Goal: Task Accomplishment & Management: Manage account settings

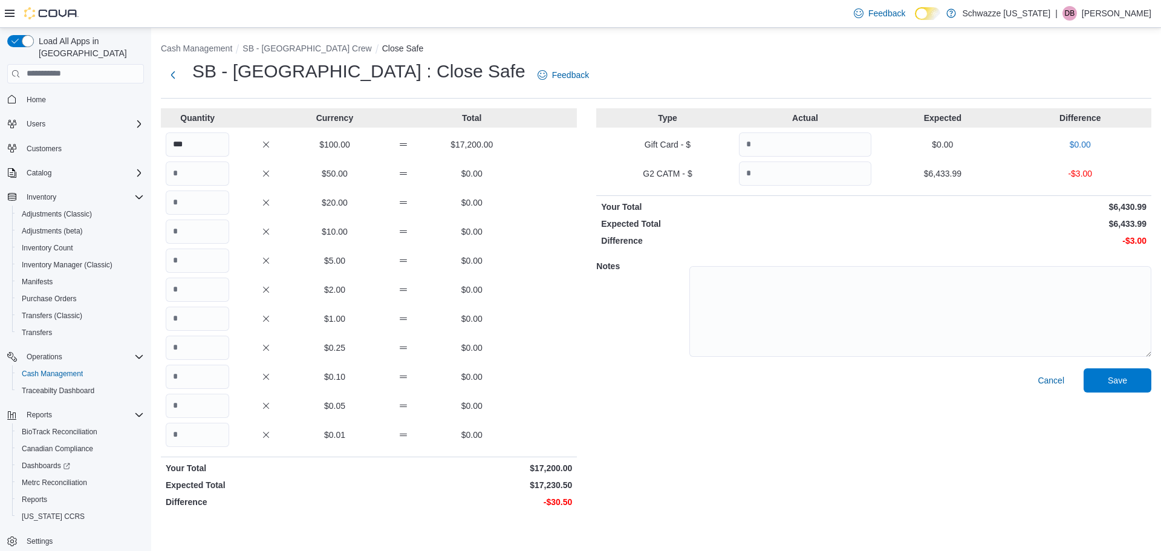
type input "***"
click at [207, 229] on input "Quantity" at bounding box center [197, 231] width 63 height 24
type input "*"
click at [180, 434] on input "Quantity" at bounding box center [197, 435] width 63 height 24
type input "**"
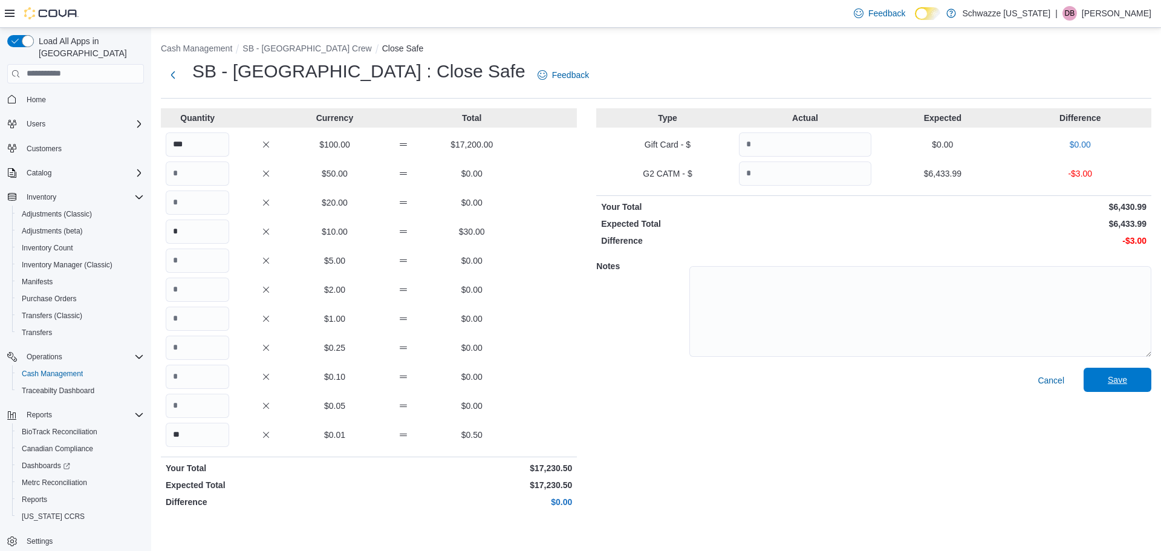
click at [1131, 379] on span "Save" at bounding box center [1117, 380] width 53 height 24
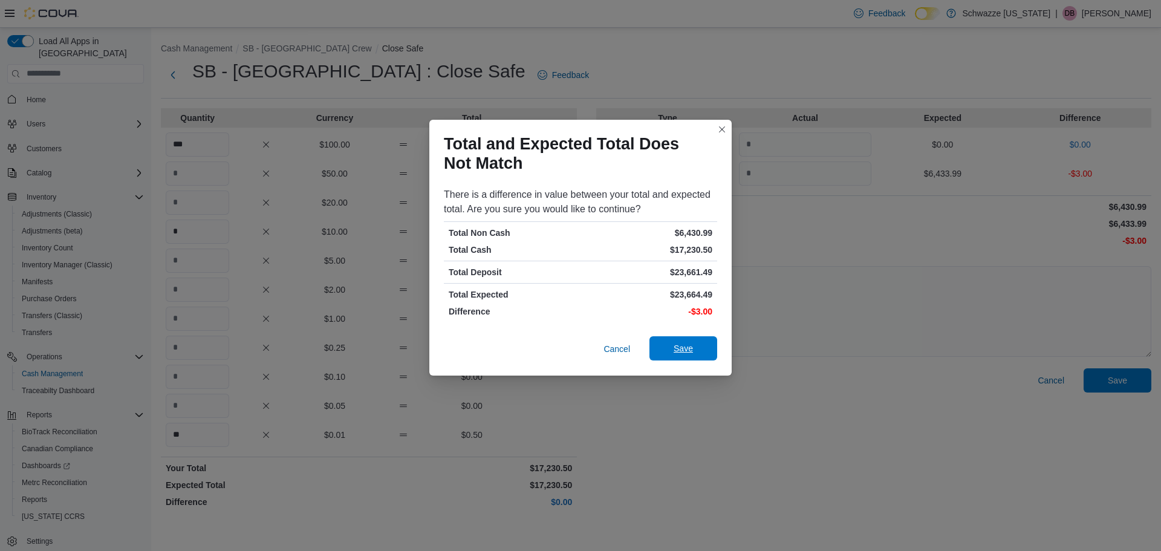
click at [681, 351] on span "Save" at bounding box center [683, 348] width 19 height 12
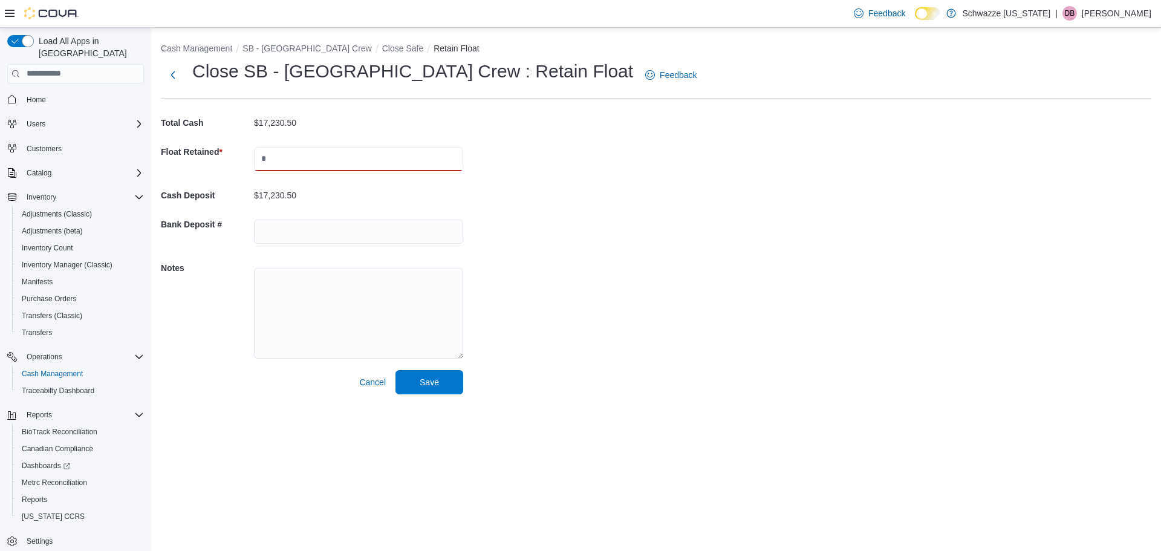
click at [326, 162] on input "text" at bounding box center [358, 159] width 209 height 24
type input "*****"
click at [345, 235] on input "text" at bounding box center [358, 231] width 209 height 24
type input "****"
click at [429, 390] on span "Save" at bounding box center [429, 381] width 53 height 24
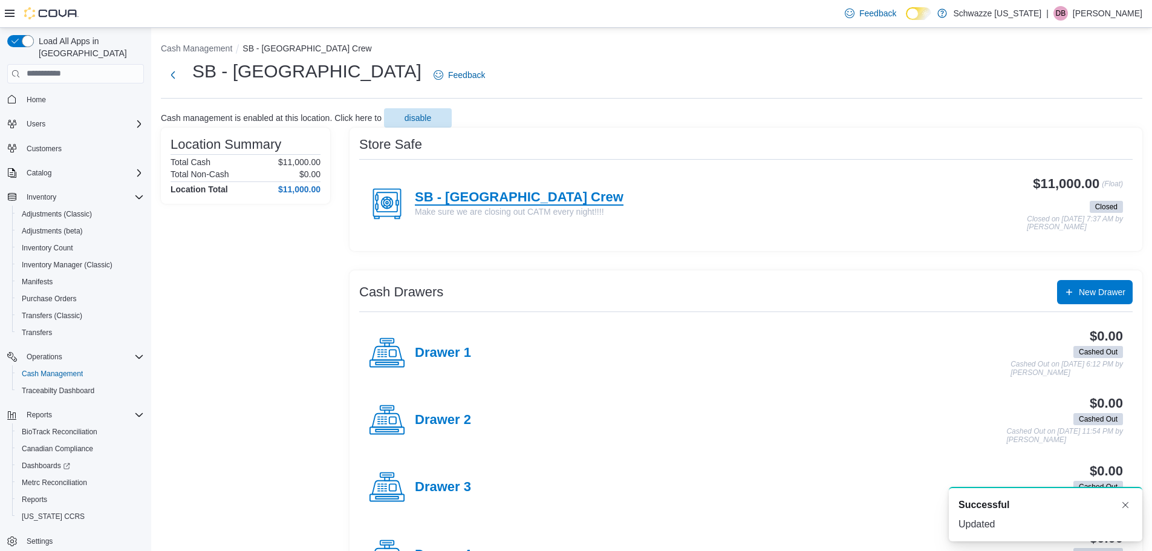
click at [448, 194] on h4 "SB - [GEOGRAPHIC_DATA] Crew" at bounding box center [519, 198] width 209 height 16
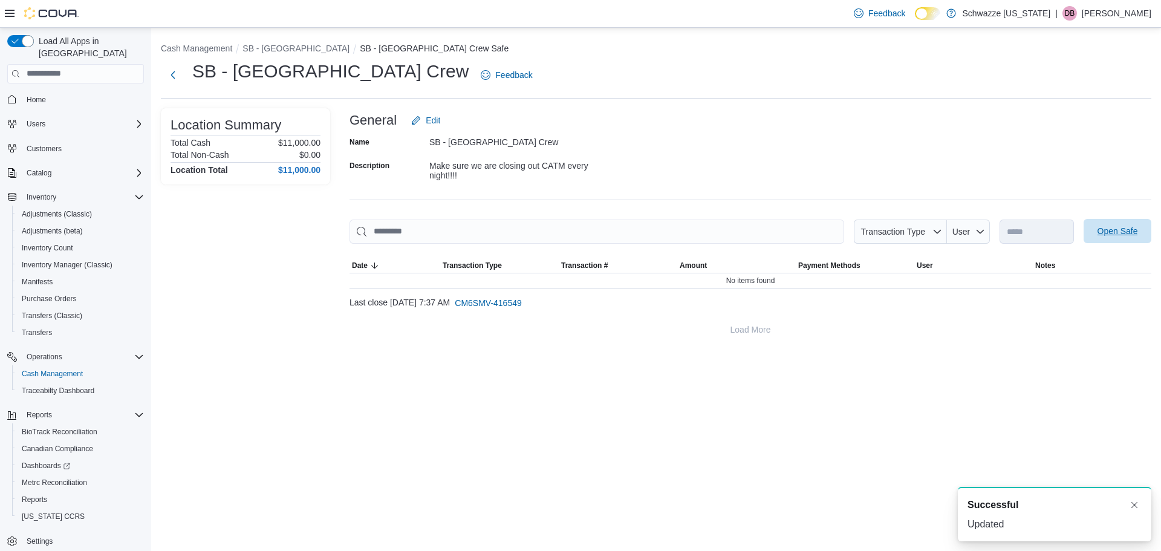
click at [1096, 225] on span "Open Safe" at bounding box center [1117, 231] width 53 height 24
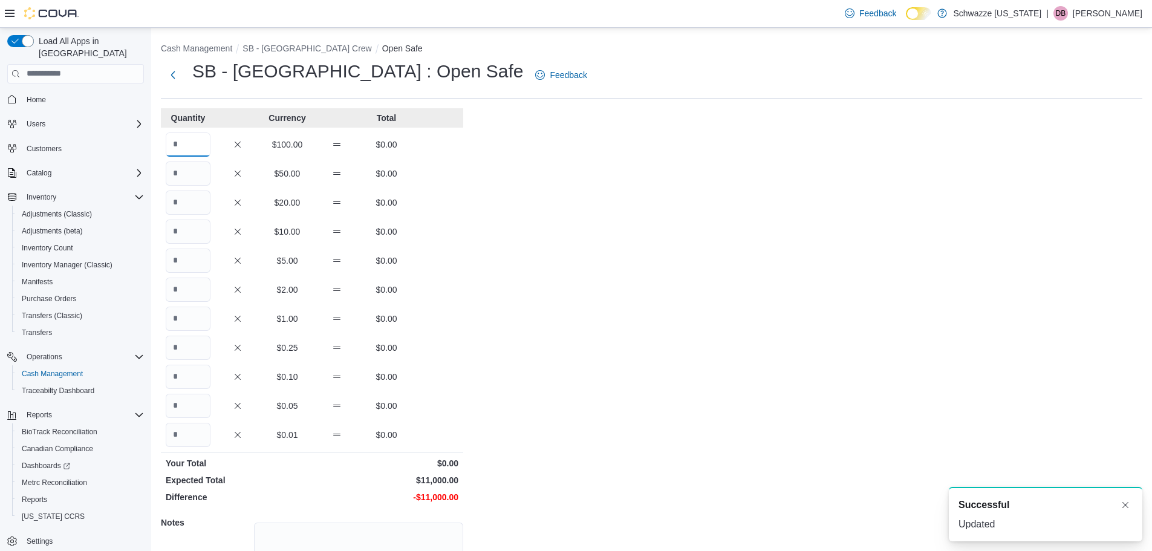
click at [197, 144] on input "Quantity" at bounding box center [188, 144] width 45 height 24
type input "***"
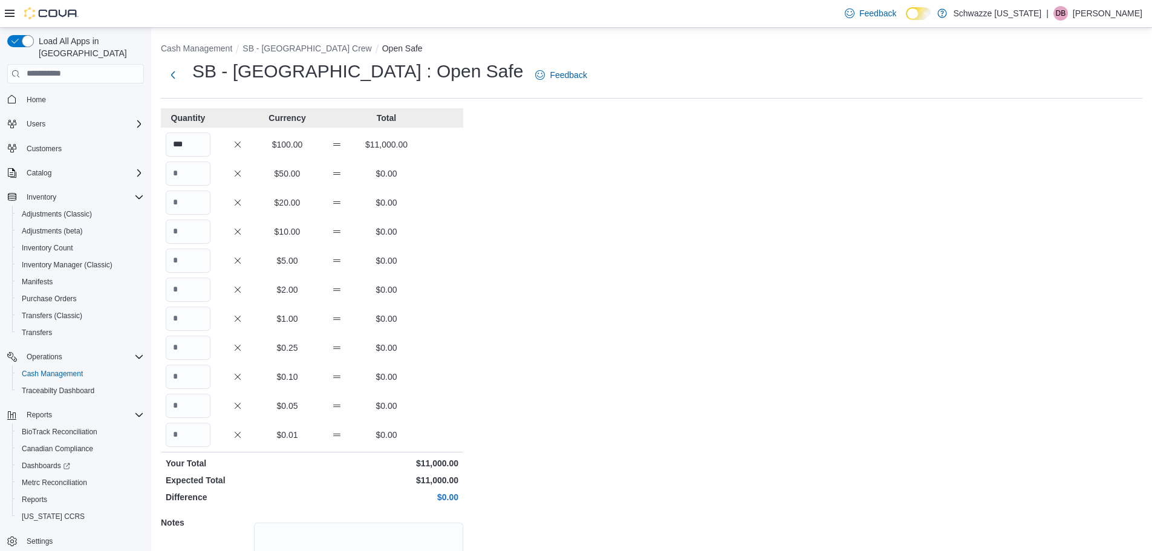
click at [616, 250] on div "Cash Management SB - Federal Heights Crew Open Safe SB - [GEOGRAPHIC_DATA] : Op…" at bounding box center [651, 343] width 1001 height 631
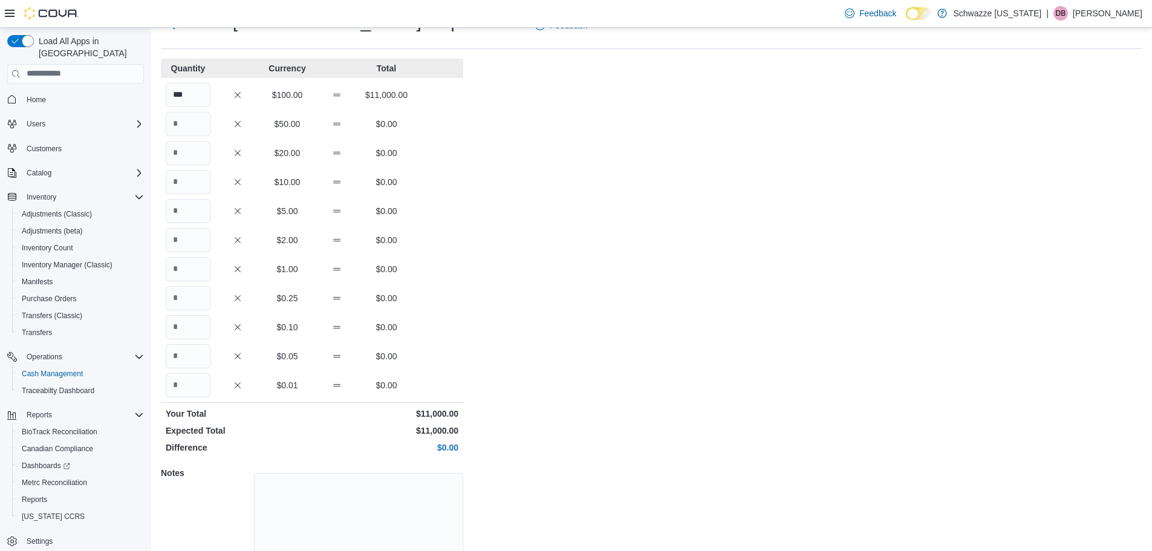
scroll to position [108, 0]
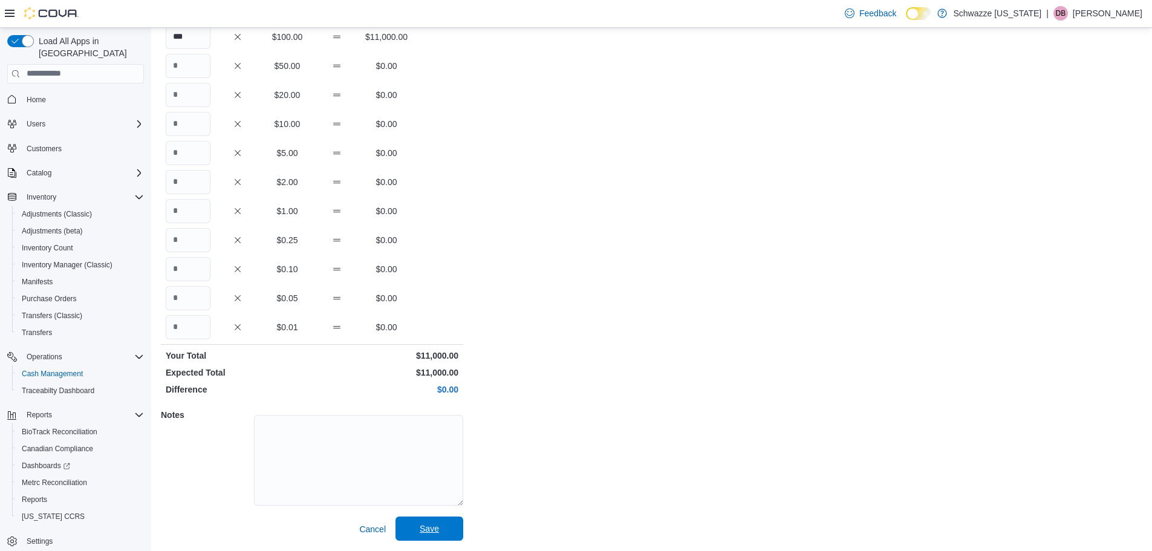
click at [437, 517] on div "Cancel Save" at bounding box center [312, 529] width 302 height 24
click at [437, 522] on span "Save" at bounding box center [429, 528] width 19 height 12
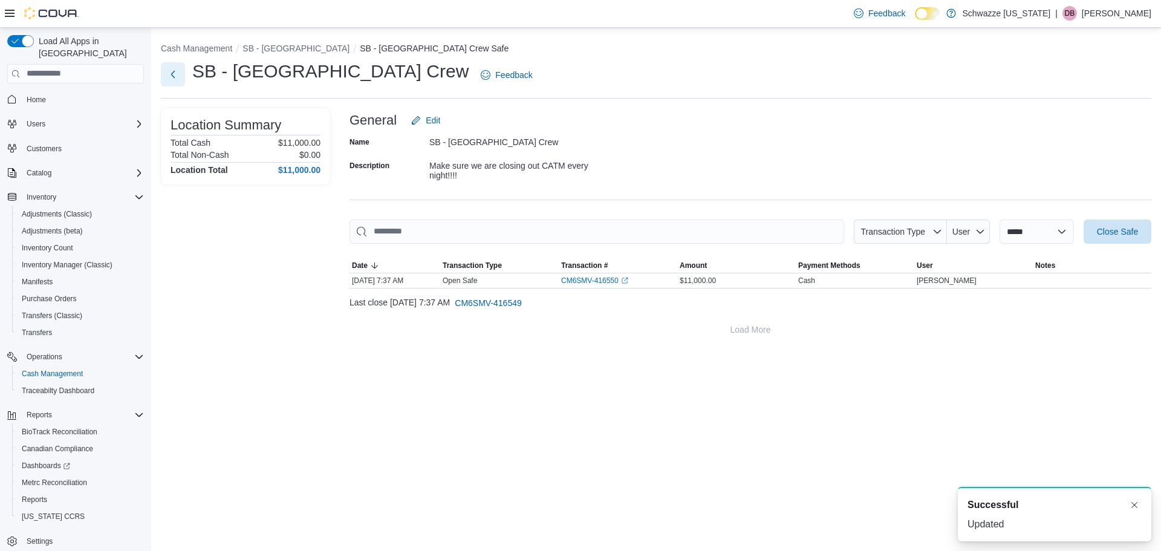
click at [170, 73] on button "Next" at bounding box center [173, 74] width 24 height 24
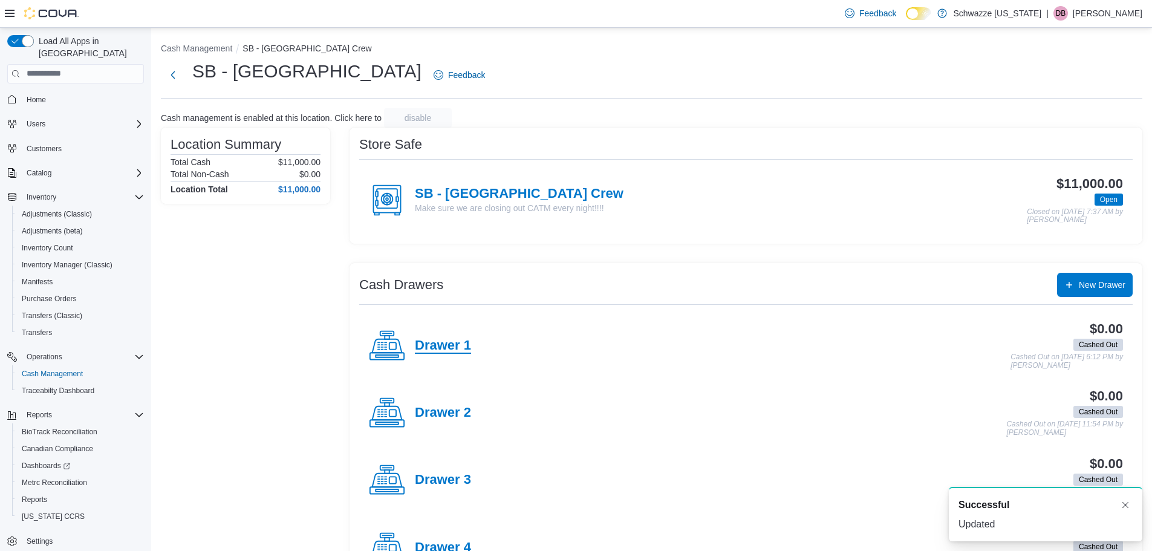
click at [440, 352] on h4 "Drawer 1" at bounding box center [443, 346] width 56 height 16
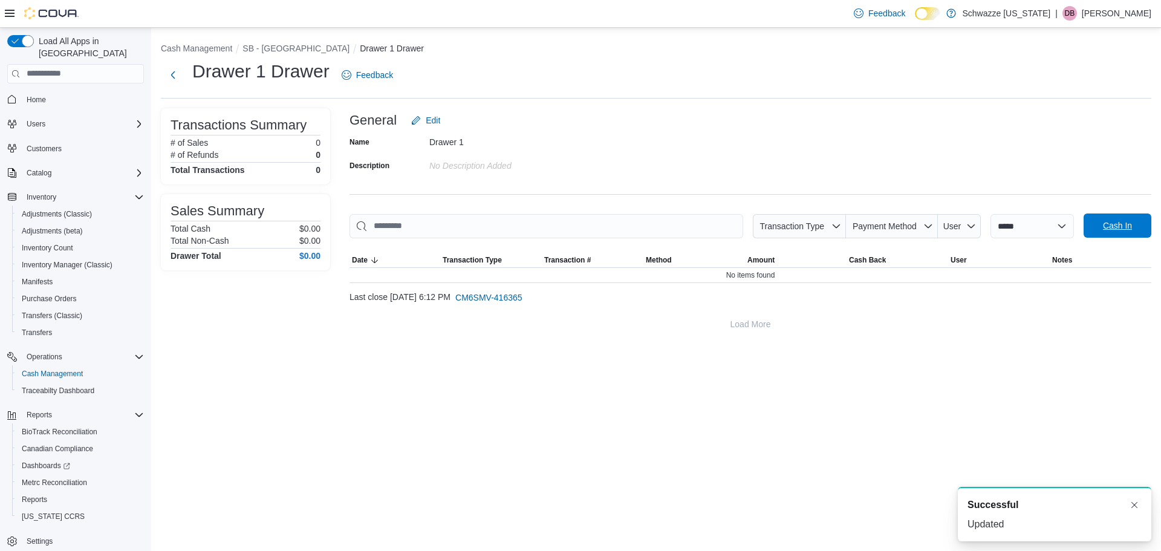
click at [1134, 215] on span "Cash In" at bounding box center [1117, 225] width 53 height 24
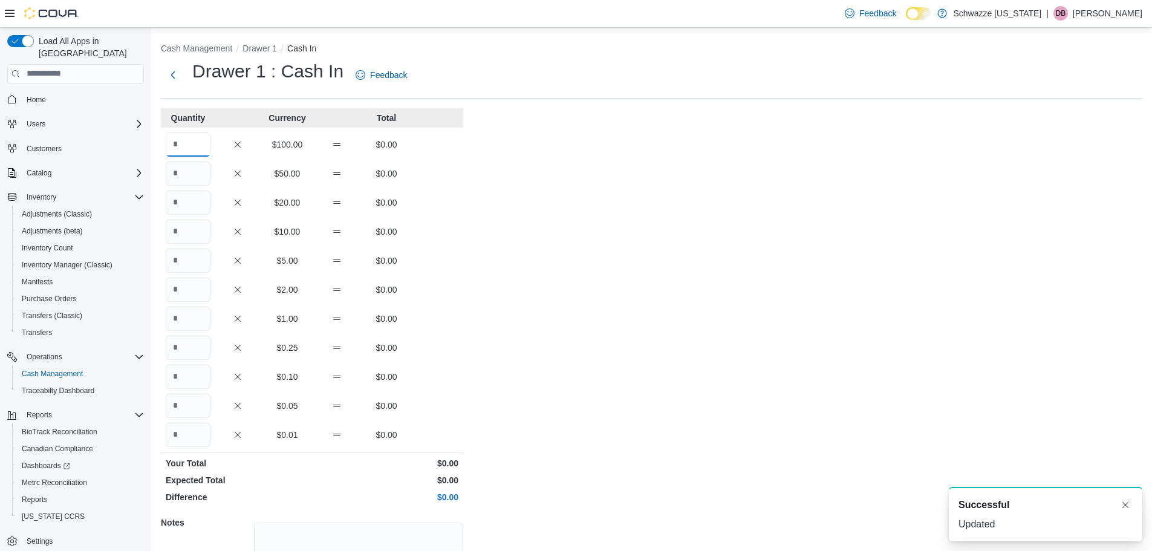
click at [205, 152] on input "Quantity" at bounding box center [188, 144] width 45 height 24
type input "*"
click at [646, 264] on div "Cash Management Drawer 1 Cash In Drawer 1 : Cash In Feedback Quantity Currency …" at bounding box center [651, 343] width 1001 height 631
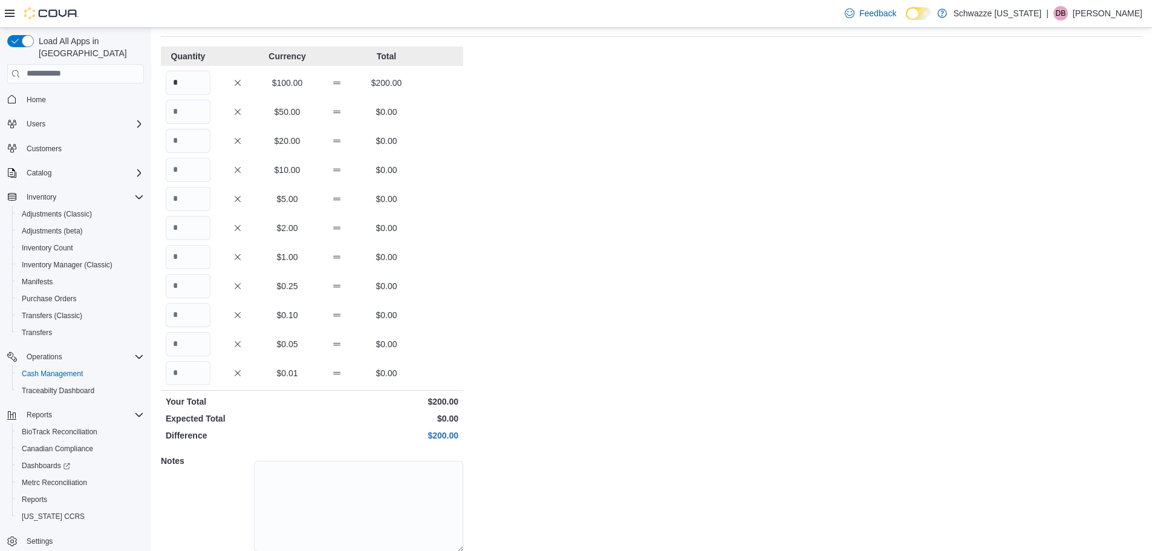
scroll to position [108, 0]
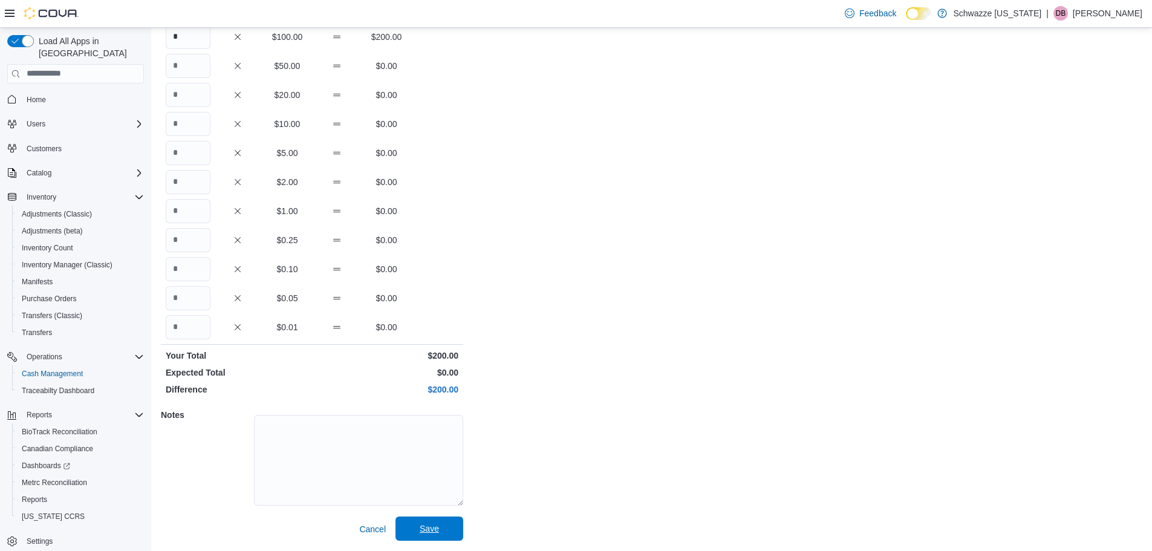
click at [424, 533] on span "Save" at bounding box center [429, 528] width 19 height 12
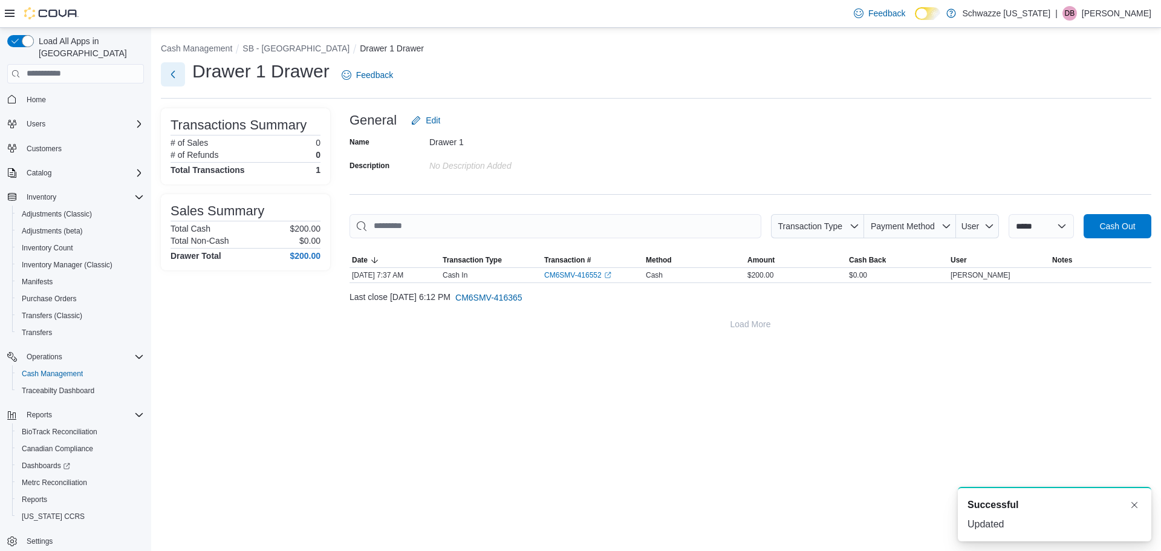
click at [177, 76] on button "Next" at bounding box center [173, 74] width 24 height 24
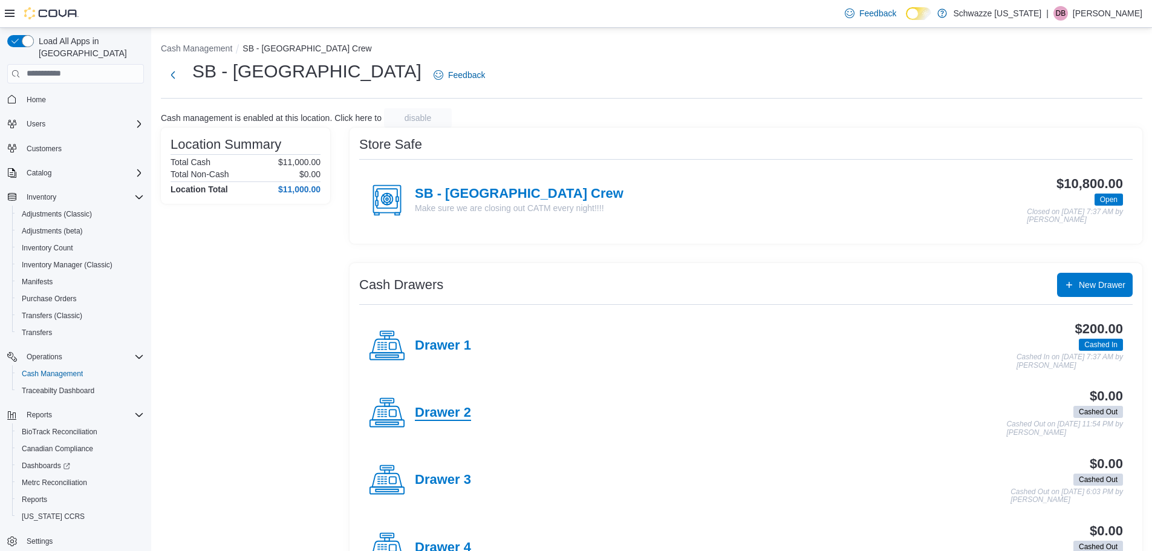
click at [438, 414] on h4 "Drawer 2" at bounding box center [443, 413] width 56 height 16
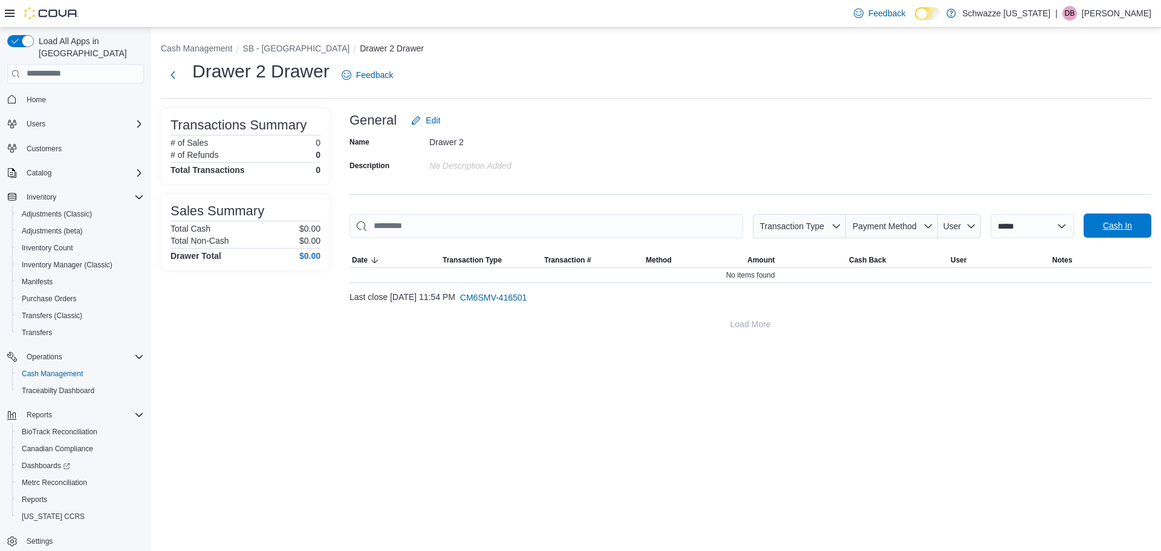
click at [1111, 233] on span "Cash In" at bounding box center [1117, 225] width 53 height 24
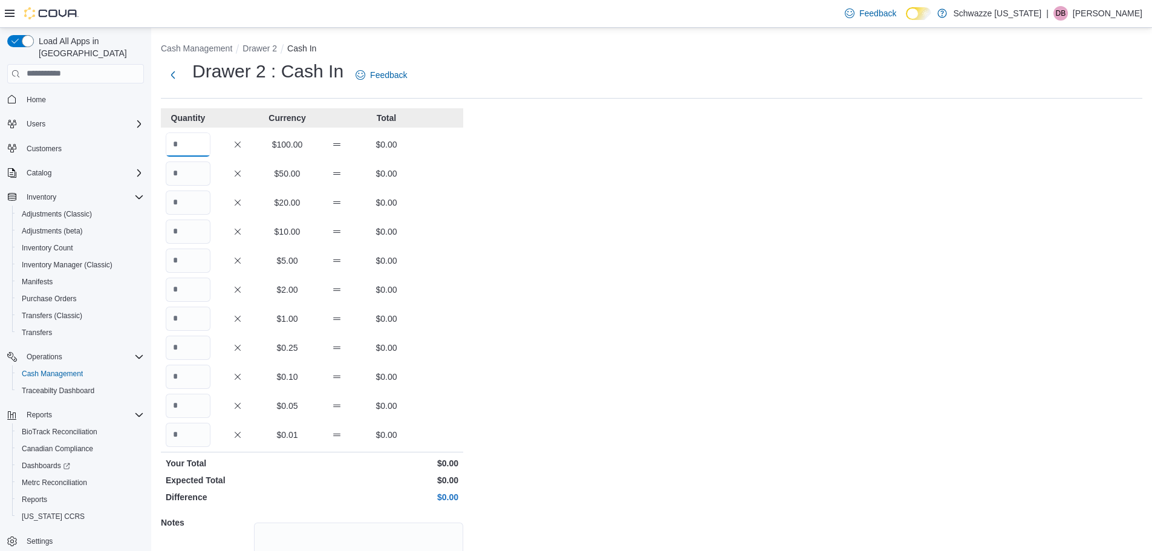
click at [188, 145] on input "Quantity" at bounding box center [188, 144] width 45 height 24
type input "*"
click at [440, 209] on div "$20.00 $0.00" at bounding box center [312, 202] width 302 height 24
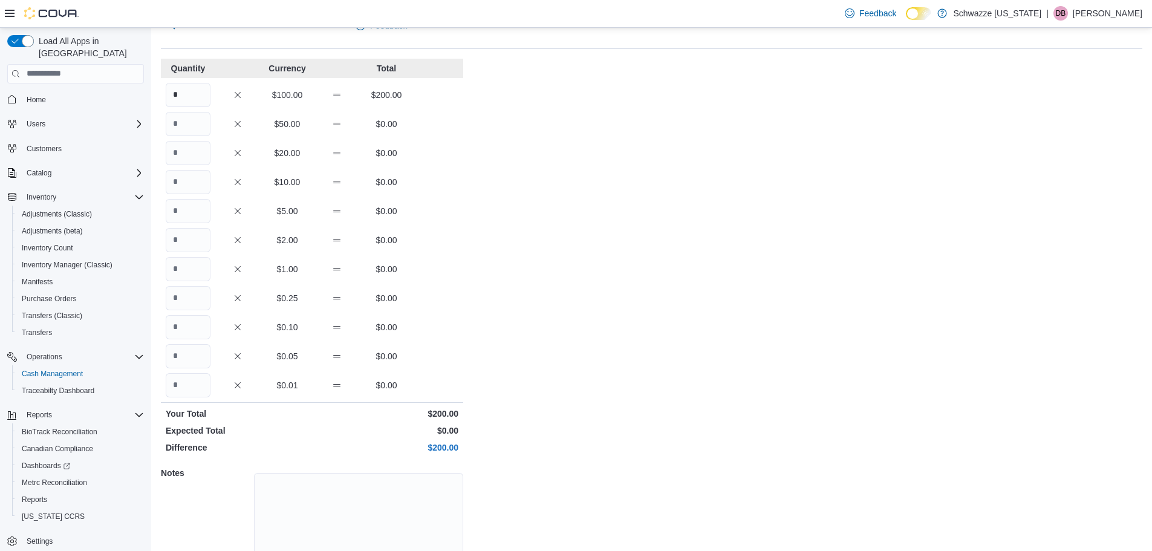
scroll to position [108, 0]
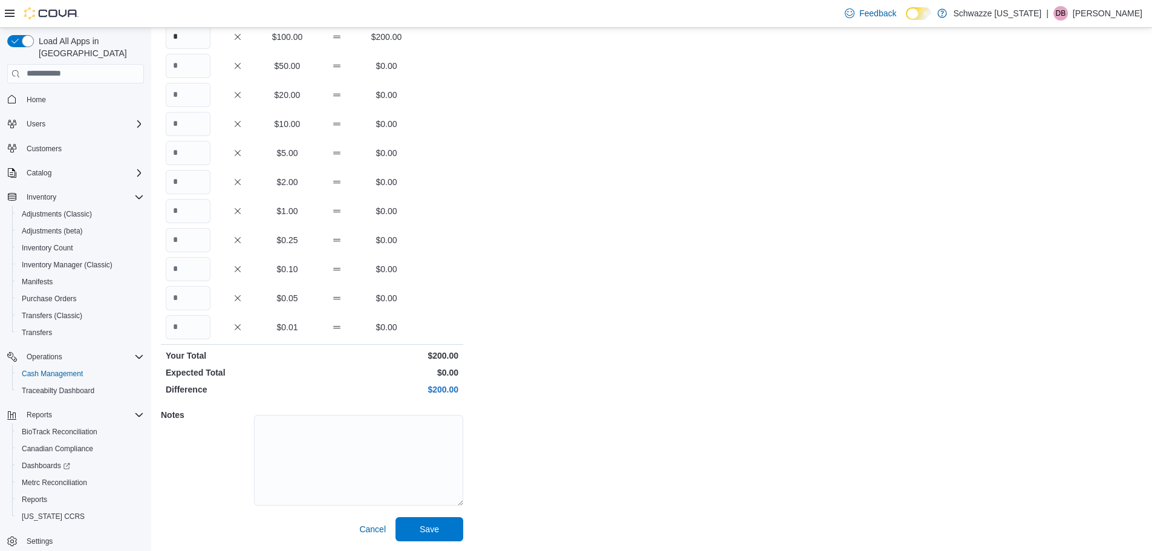
click at [416, 541] on div "Cash Management Drawer 2 Cash In Drawer 2 : Cash In Feedback Quantity Currency …" at bounding box center [651, 235] width 1001 height 631
click at [424, 538] on span "Save" at bounding box center [429, 528] width 53 height 24
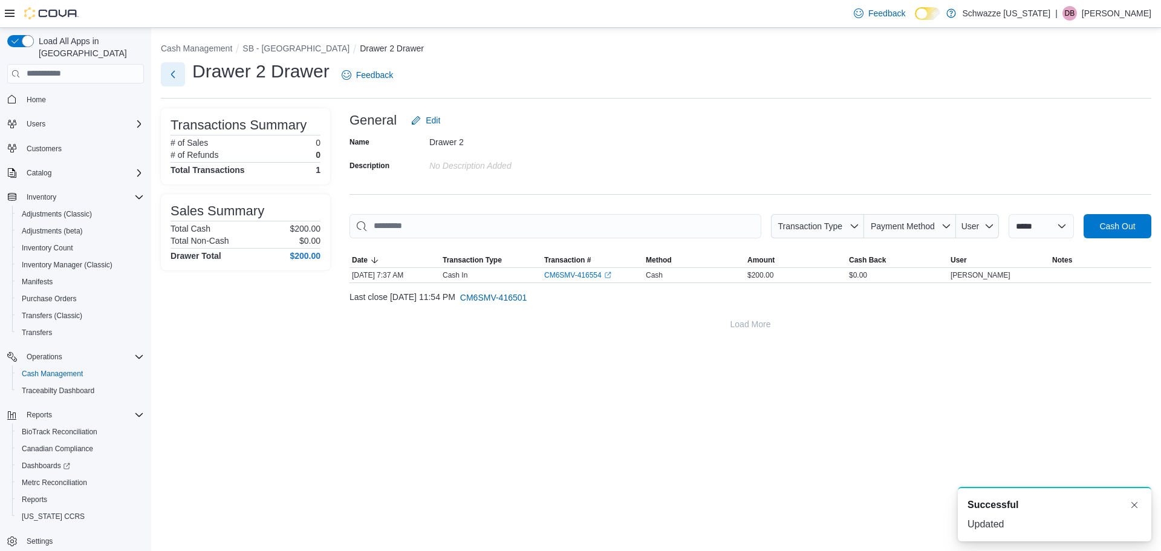
click at [173, 75] on button "Next" at bounding box center [173, 74] width 24 height 24
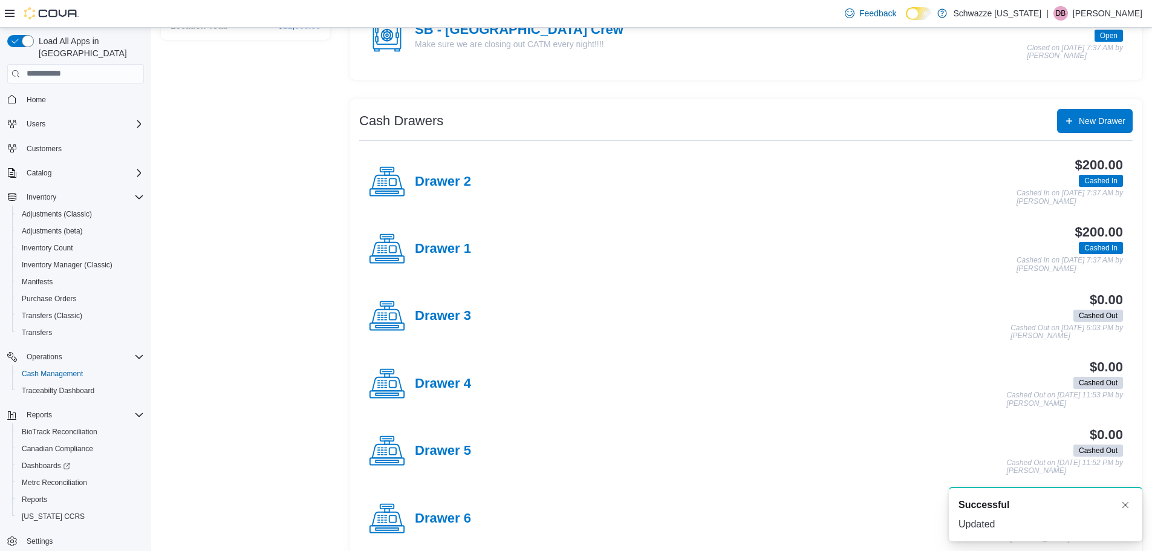
scroll to position [184, 0]
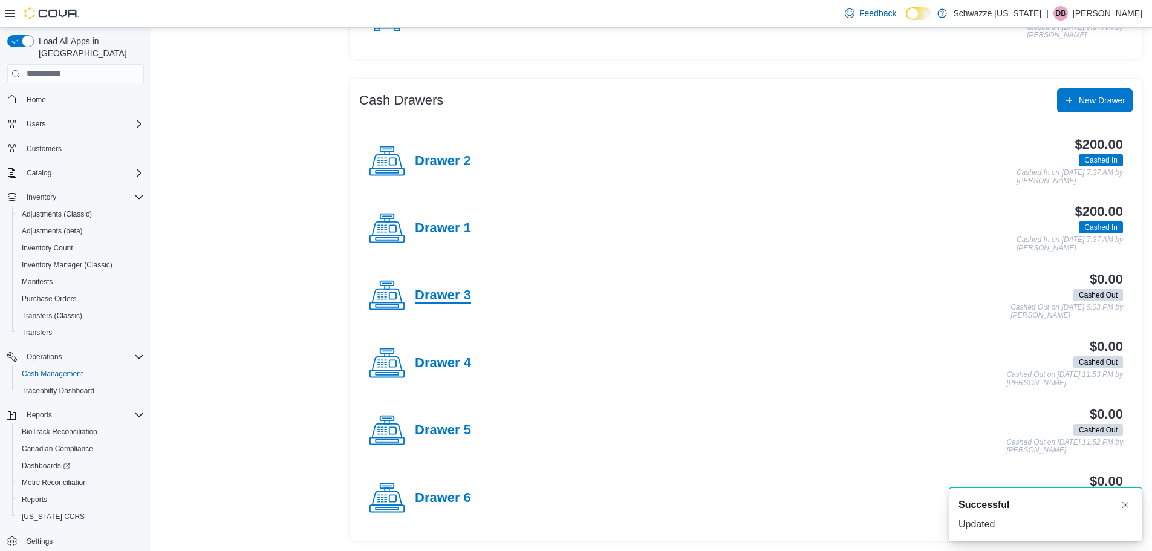
click at [450, 299] on h4 "Drawer 3" at bounding box center [443, 296] width 56 height 16
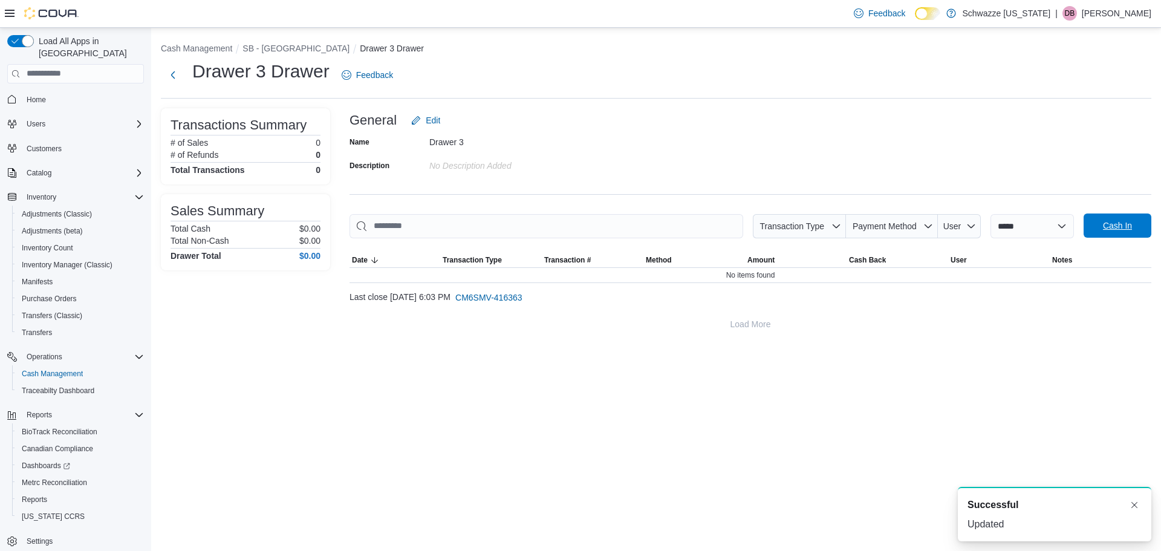
click at [1102, 214] on span "Cash In" at bounding box center [1117, 225] width 53 height 24
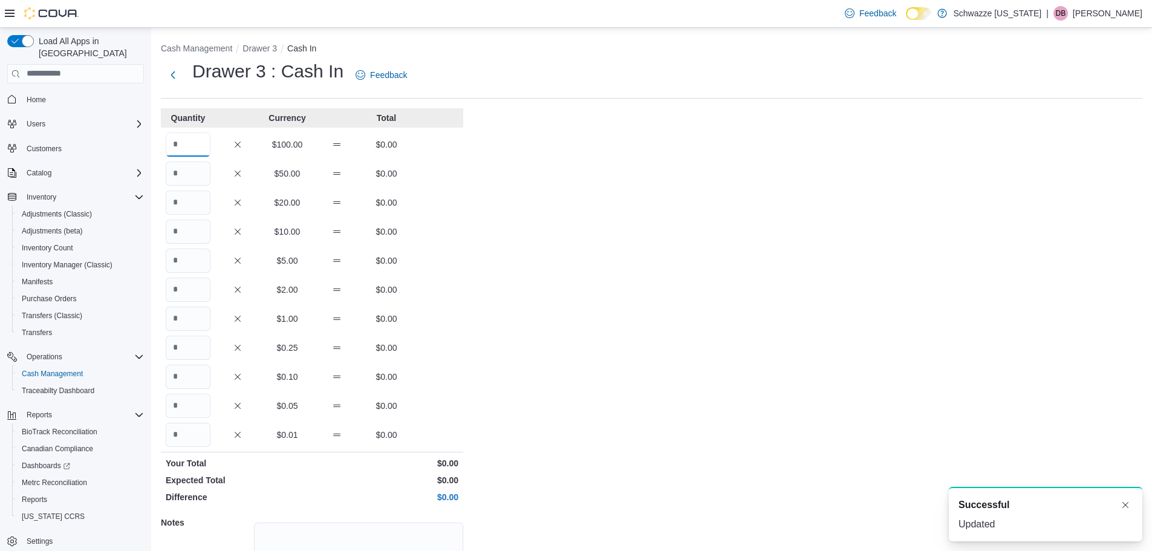
click at [171, 143] on input "Quantity" at bounding box center [188, 144] width 45 height 24
type input "*"
click at [660, 226] on div "Cash Management Drawer 3 Cash In Drawer 3 : Cash In Feedback Quantity Currency …" at bounding box center [651, 343] width 1001 height 631
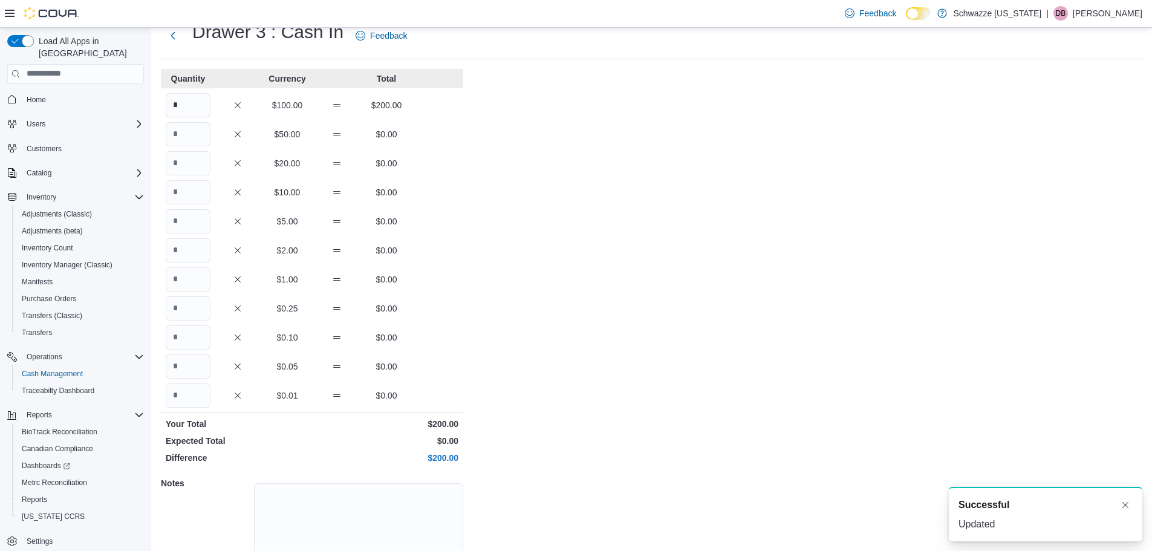
scroll to position [108, 0]
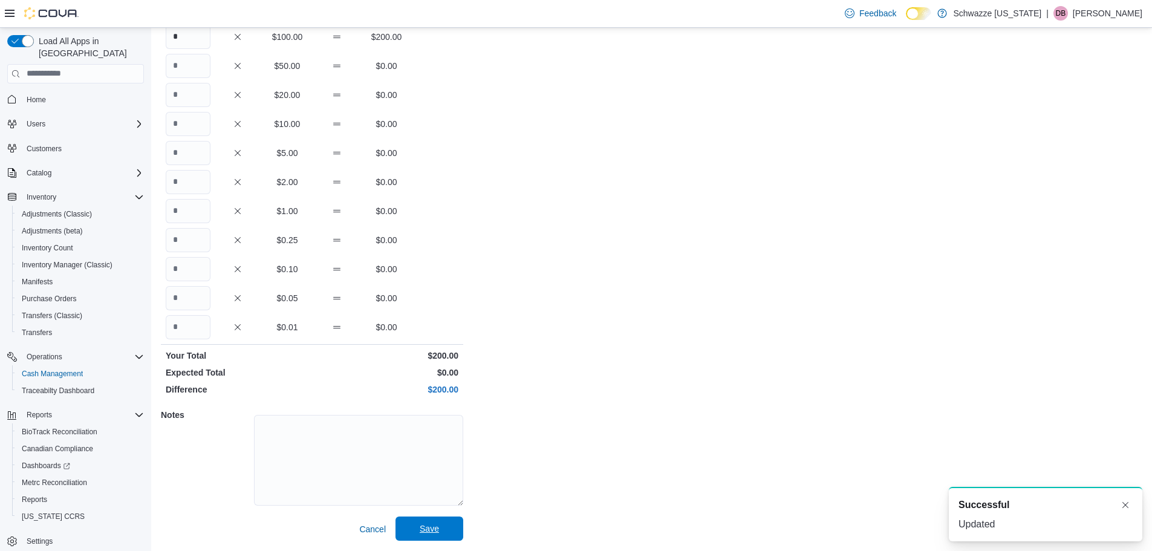
click at [432, 521] on span "Save" at bounding box center [429, 528] width 53 height 24
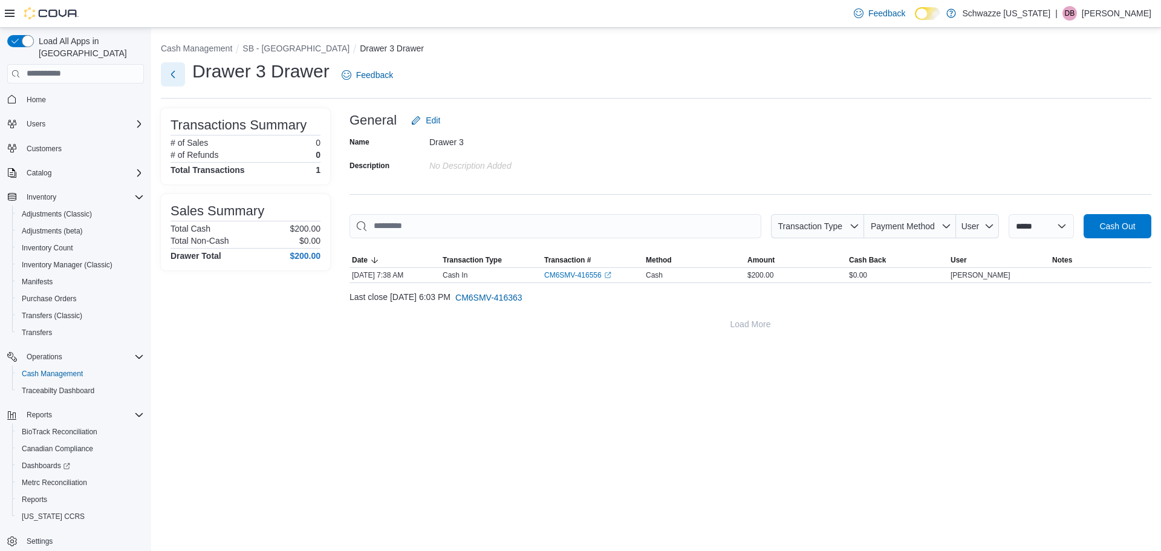
click at [172, 79] on button "Next" at bounding box center [173, 74] width 24 height 24
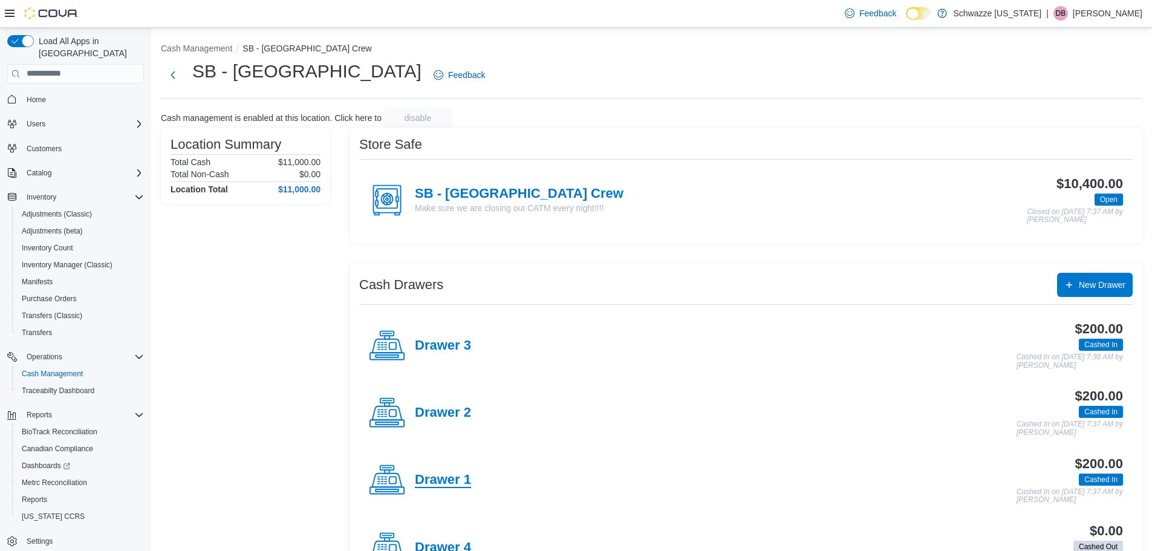
scroll to position [184, 0]
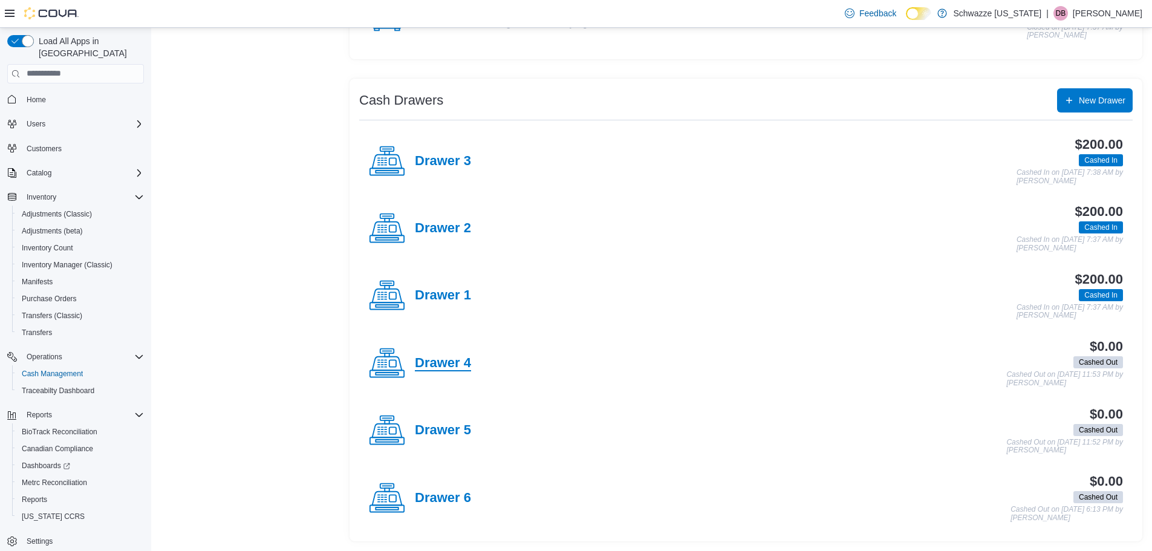
click at [446, 362] on h4 "Drawer 4" at bounding box center [443, 364] width 56 height 16
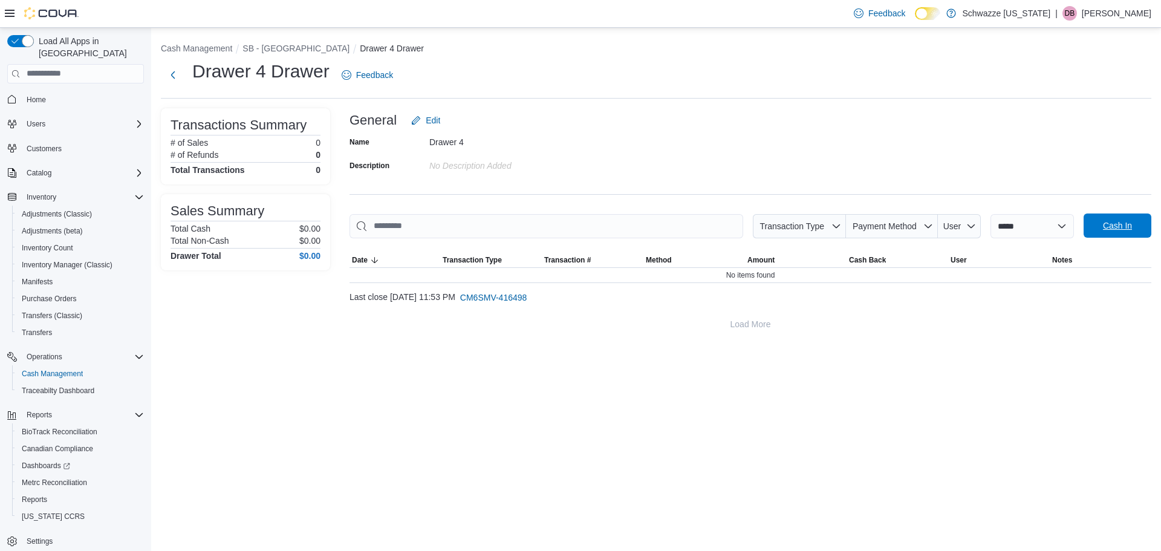
click at [1096, 221] on span "Cash In" at bounding box center [1117, 225] width 53 height 24
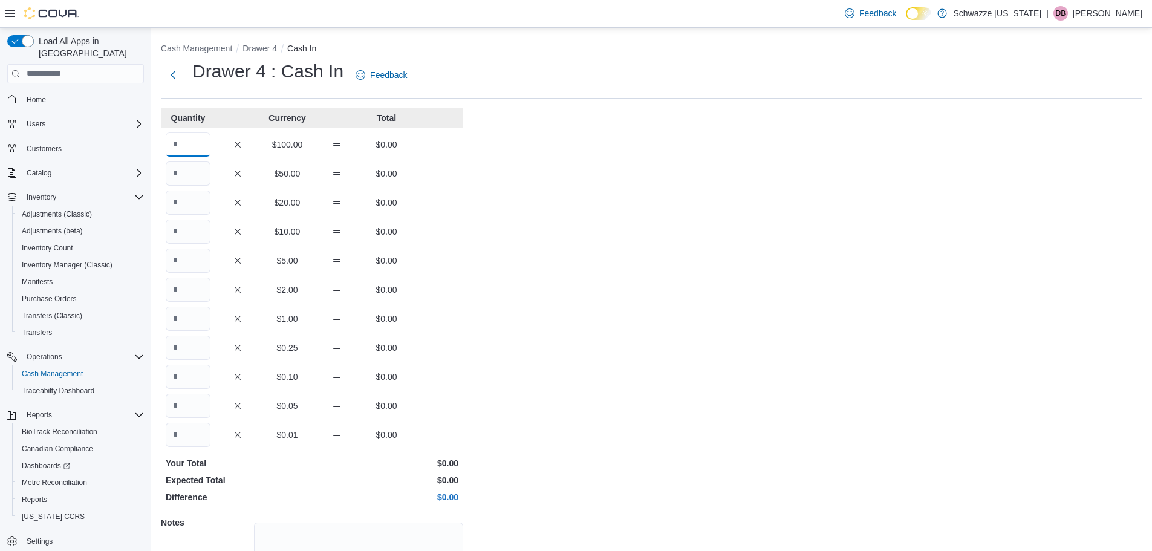
click at [192, 144] on input "Quantity" at bounding box center [188, 144] width 45 height 24
type input "*"
click at [535, 169] on div "Cash Management Drawer 4 Cash In Drawer 4 : Cash In Feedback Quantity Currency …" at bounding box center [651, 343] width 1001 height 631
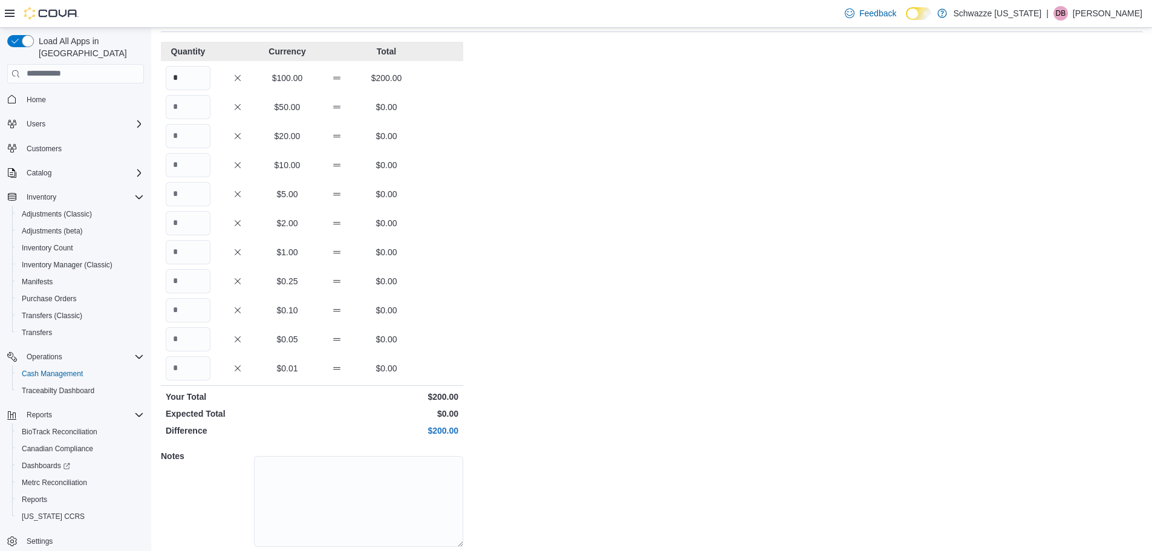
scroll to position [108, 0]
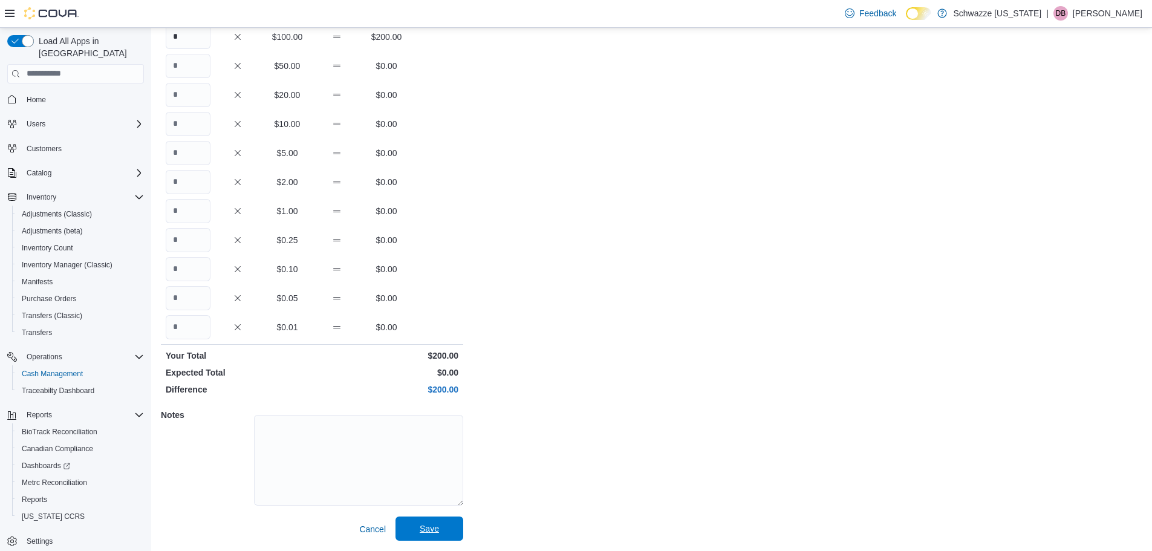
click at [415, 522] on span "Save" at bounding box center [429, 528] width 53 height 24
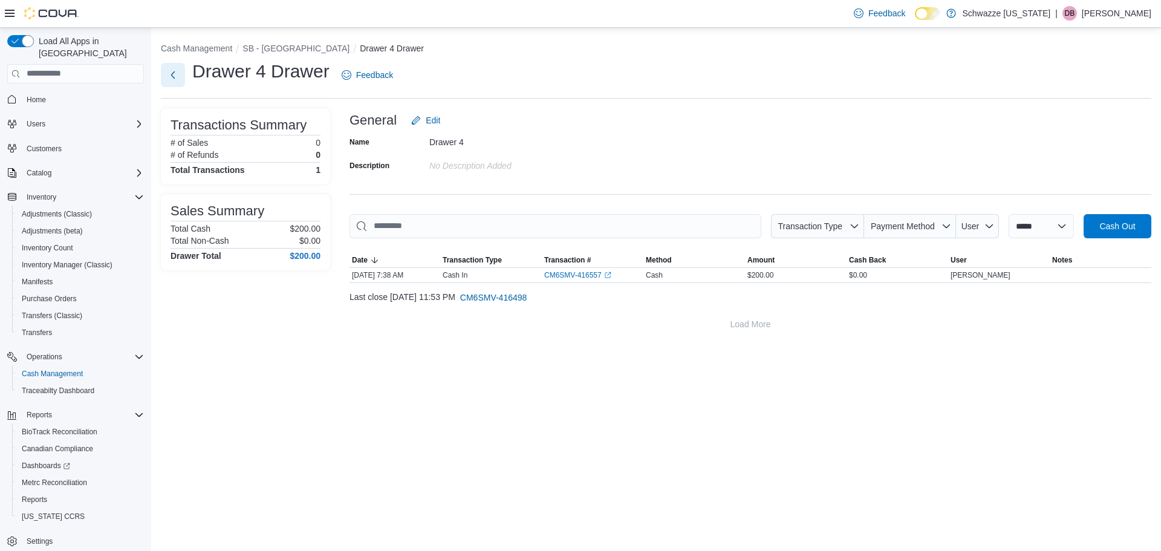
click at [169, 68] on button "Next" at bounding box center [173, 75] width 24 height 24
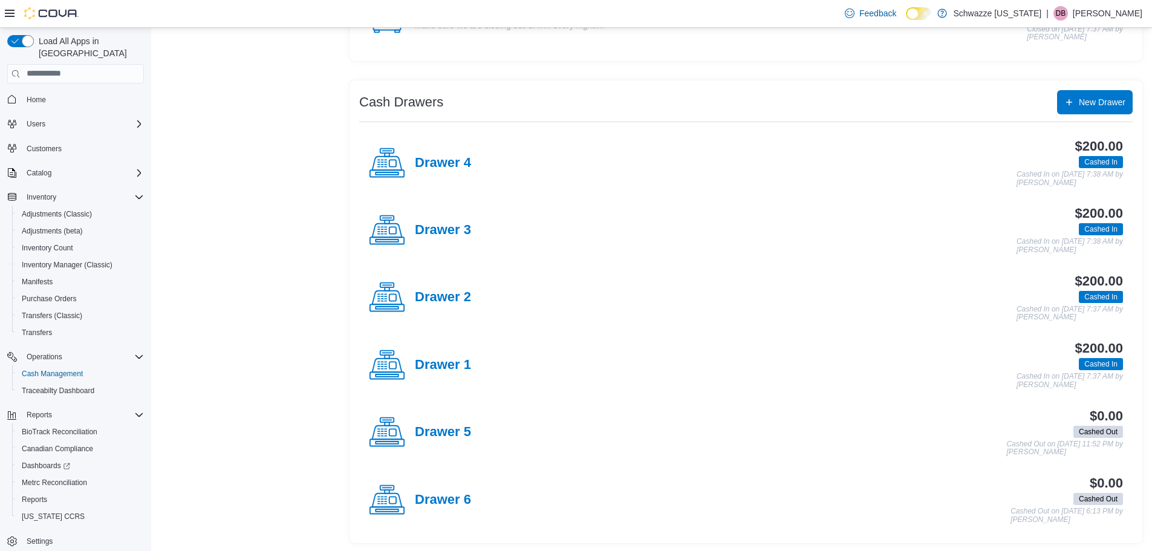
scroll to position [184, 0]
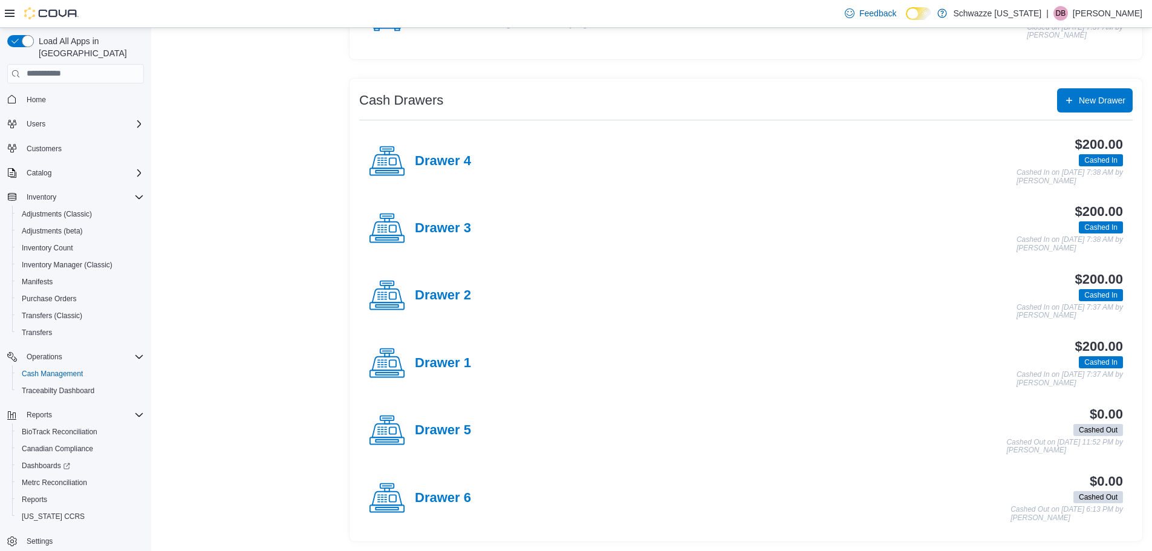
click at [465, 420] on div "Drawer 5" at bounding box center [420, 430] width 102 height 36
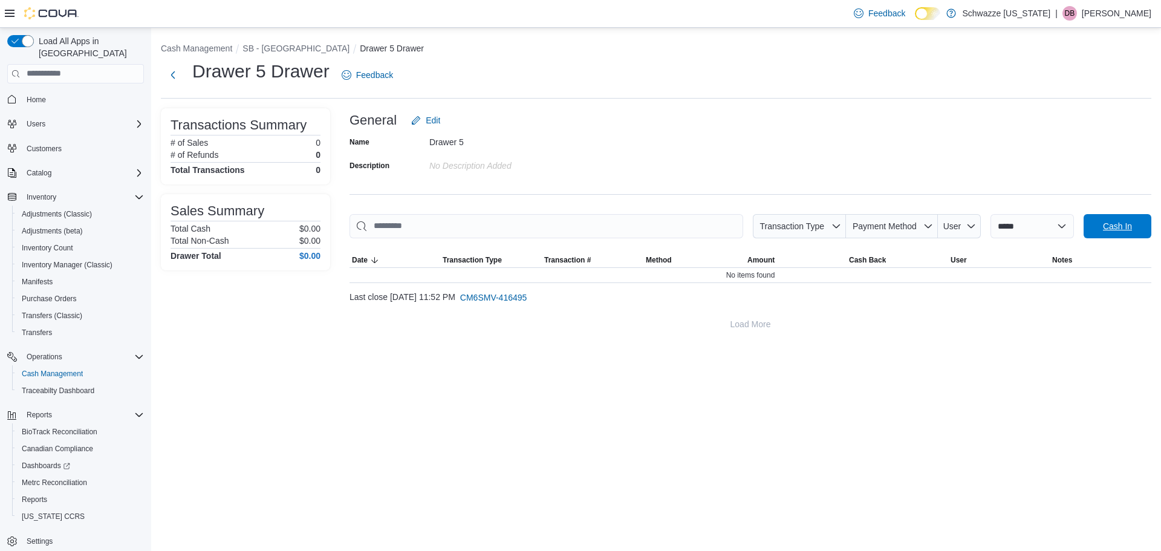
click at [1103, 229] on span "Cash In" at bounding box center [1117, 226] width 29 height 12
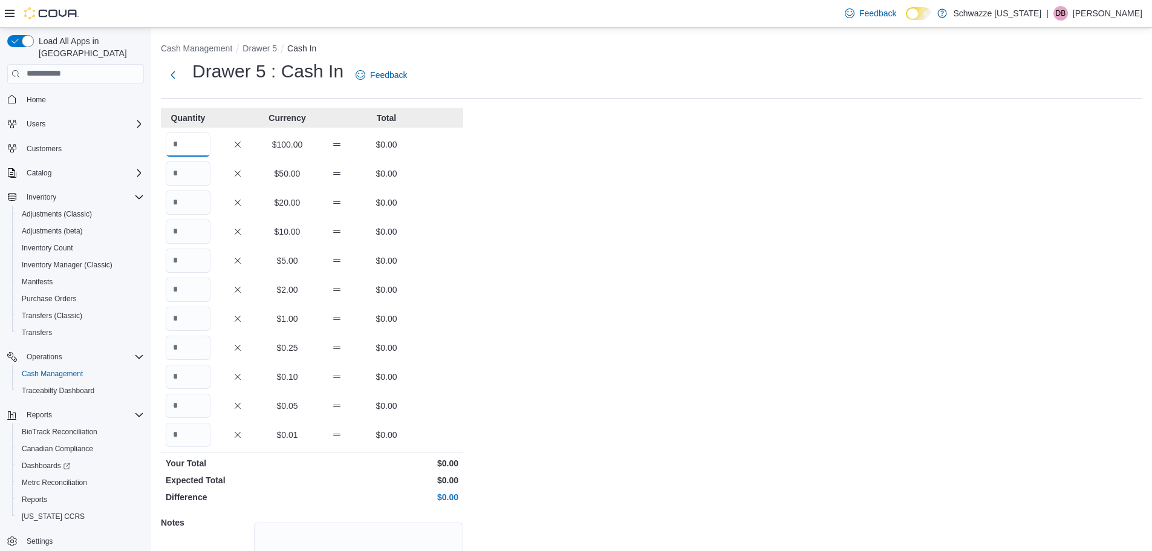
click at [201, 148] on input "Quantity" at bounding box center [188, 144] width 45 height 24
type input "*"
click at [522, 217] on div "Cash Management Drawer 5 Cash In Drawer 5 : Cash In Feedback Quantity Currency …" at bounding box center [651, 343] width 1001 height 631
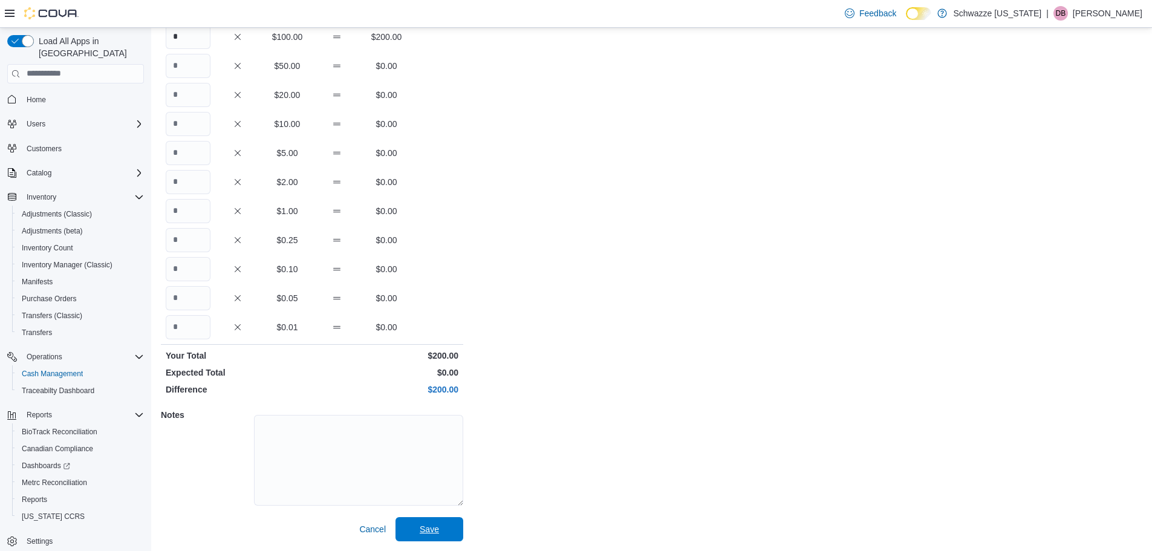
drag, startPoint x: 438, startPoint y: 528, endPoint x: 428, endPoint y: 510, distance: 20.8
click at [438, 528] on span "Save" at bounding box center [429, 529] width 19 height 12
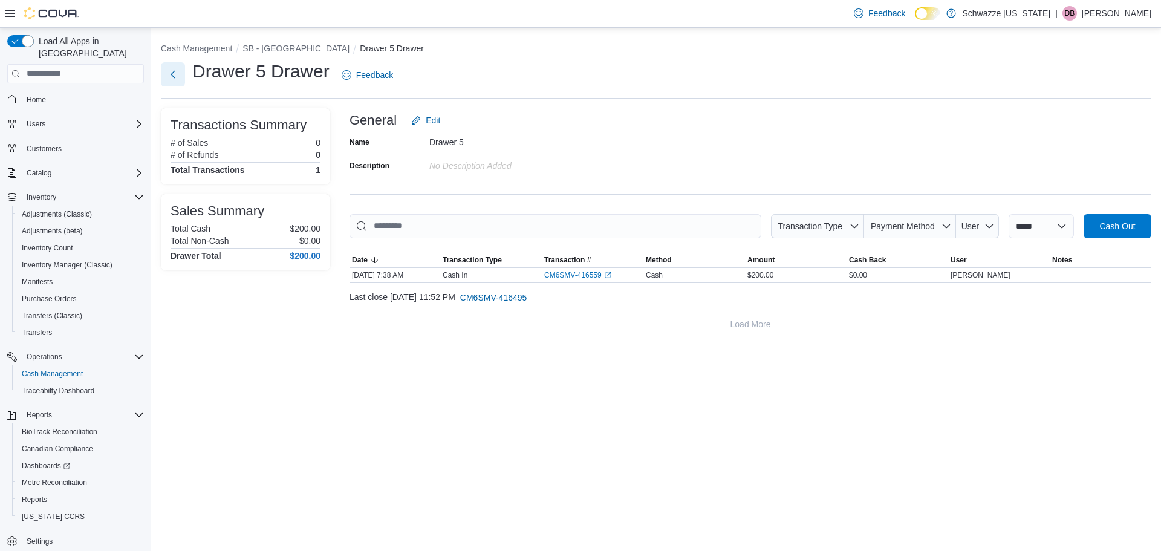
click at [175, 63] on button "Next" at bounding box center [173, 74] width 24 height 24
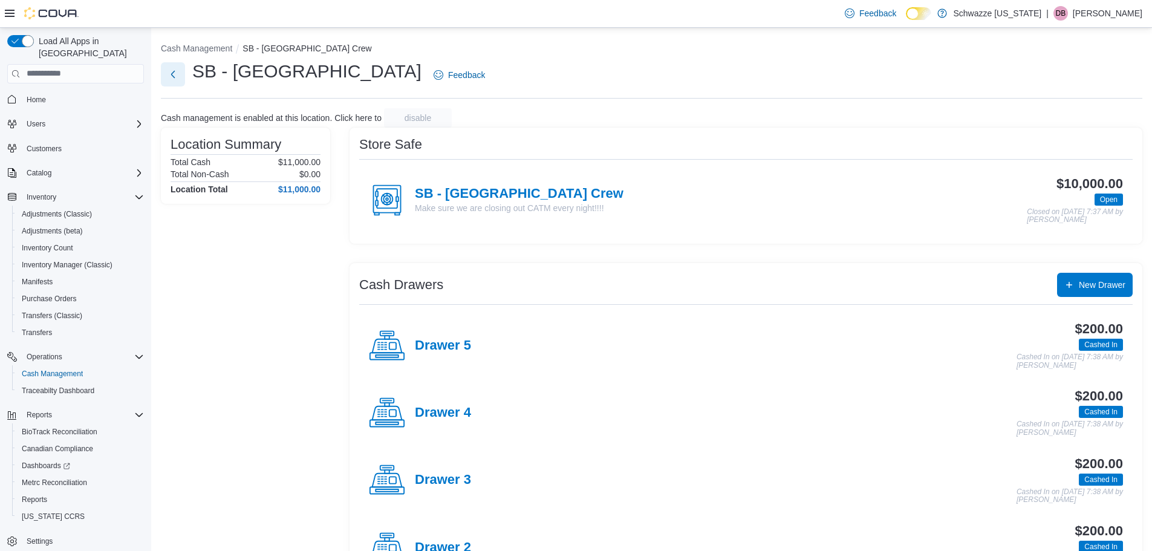
click at [171, 71] on button "Next" at bounding box center [173, 74] width 24 height 24
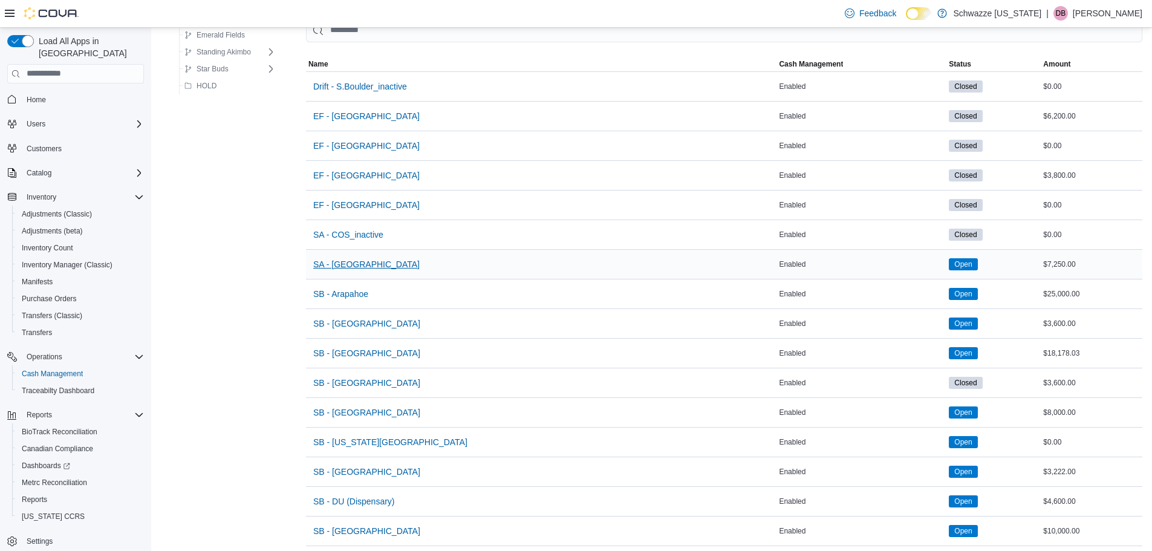
scroll to position [242, 0]
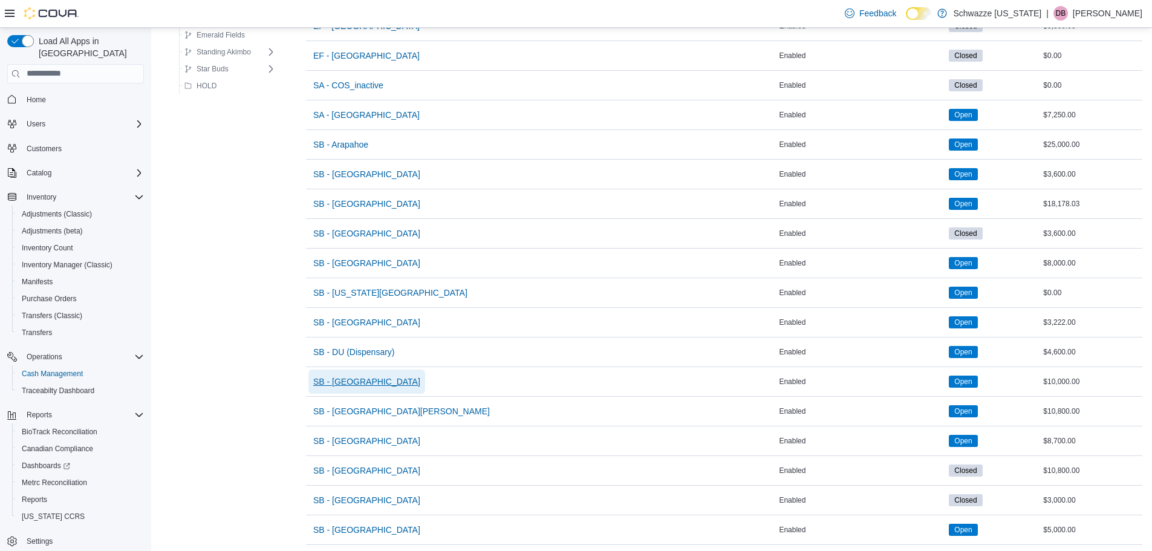
drag, startPoint x: 365, startPoint y: 381, endPoint x: 415, endPoint y: 371, distance: 51.2
click at [365, 381] on span "SB - [GEOGRAPHIC_DATA]" at bounding box center [366, 381] width 107 height 12
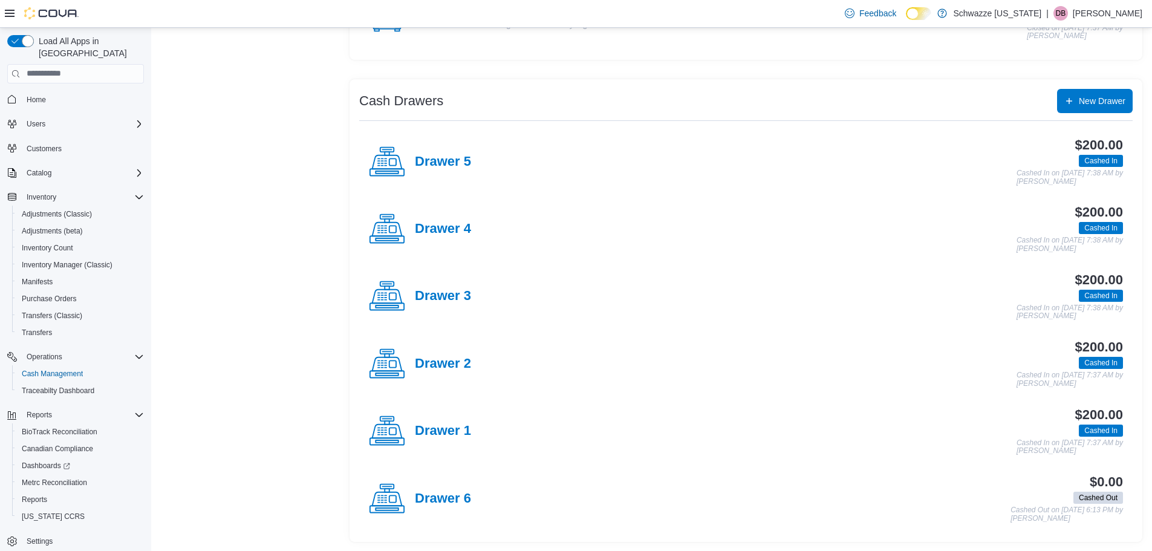
scroll to position [184, 0]
click at [201, 103] on div "Location Summary Total Cash $11,000.00 Total Non-Cash $0.00 Location Total $11,…" at bounding box center [245, 242] width 169 height 599
